Goal: Book appointment/travel/reservation

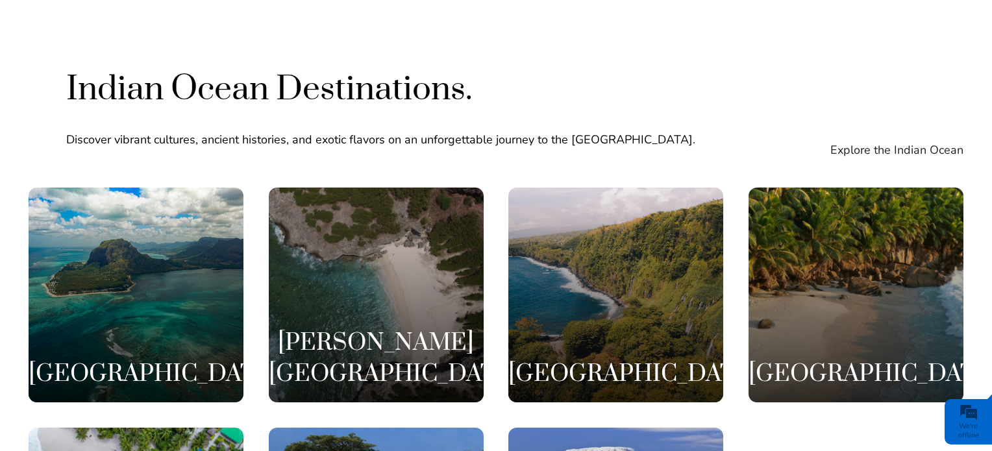
scroll to position [2369, 0]
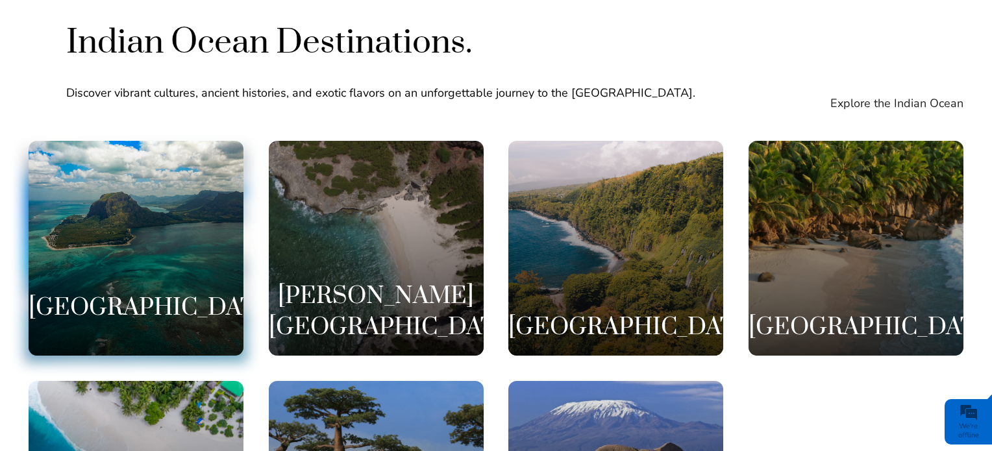
click at [125, 219] on div "[GEOGRAPHIC_DATA]" at bounding box center [136, 248] width 215 height 215
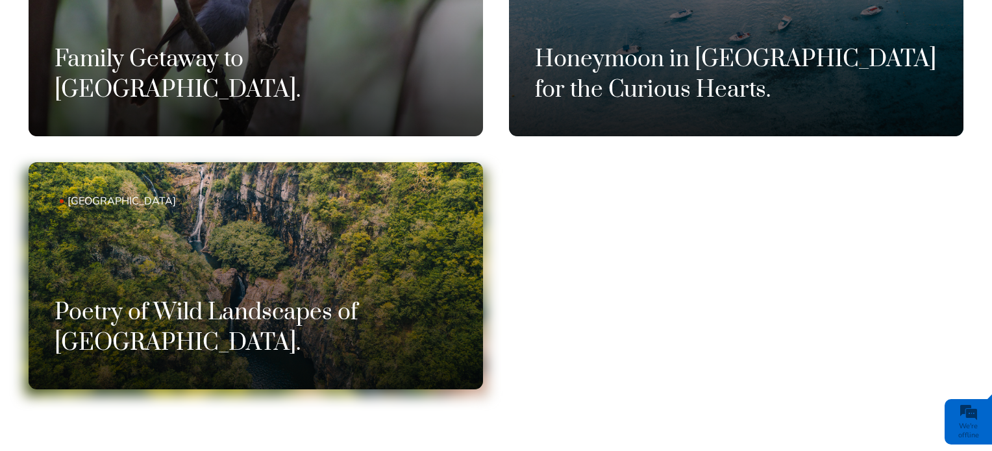
click at [239, 272] on link "Mauritius Poetry of Wild Landscapes of Mauritius." at bounding box center [256, 275] width 455 height 227
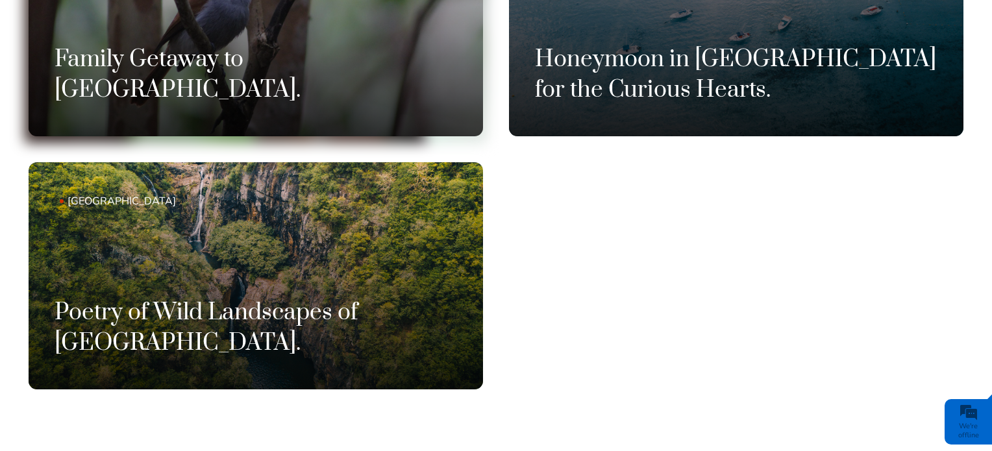
click at [260, 75] on h3 "Family Getaway to Mauritius." at bounding box center [256, 75] width 403 height 60
